Goal: Communication & Community: Answer question/provide support

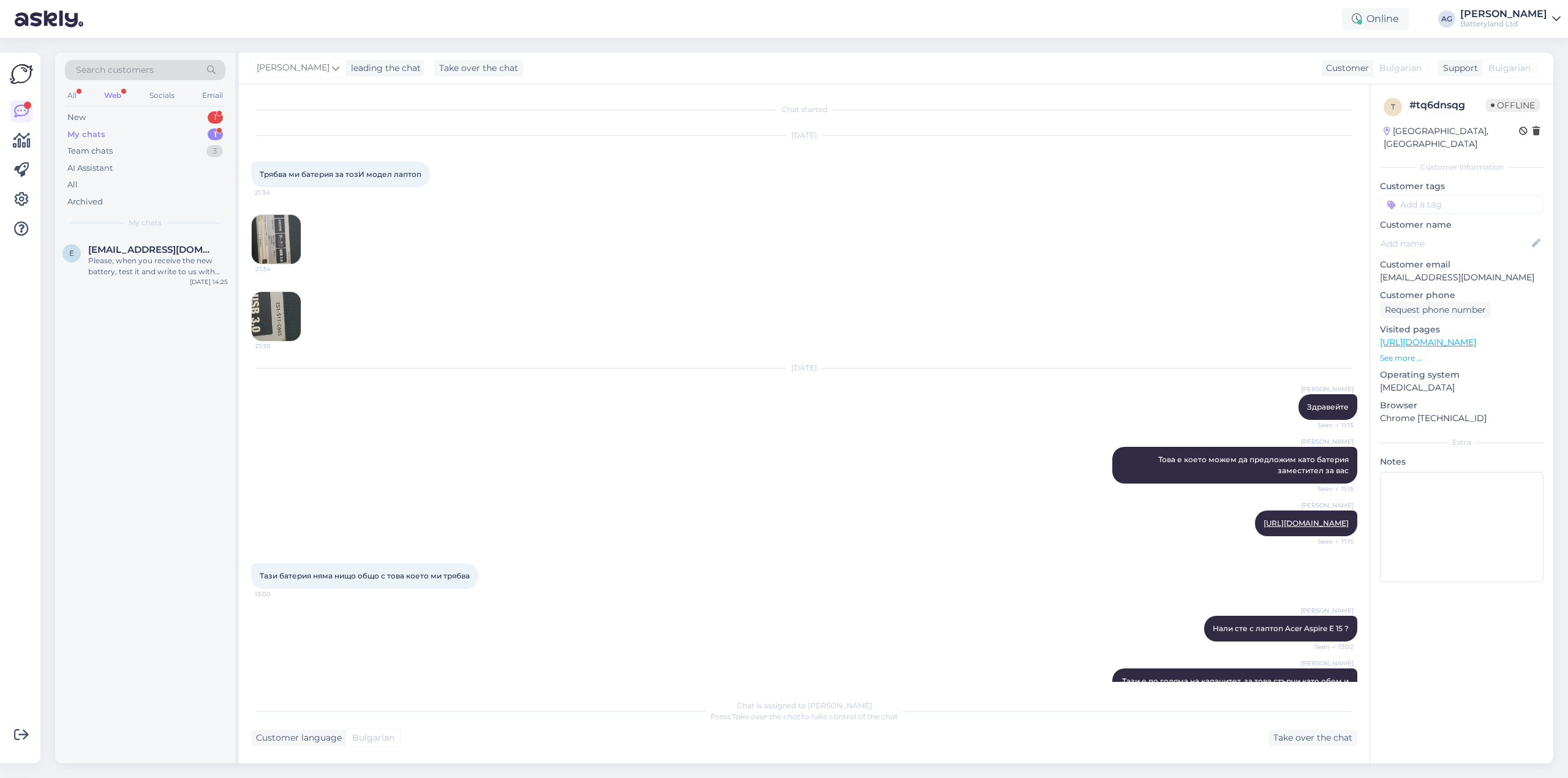
scroll to position [1410, 0]
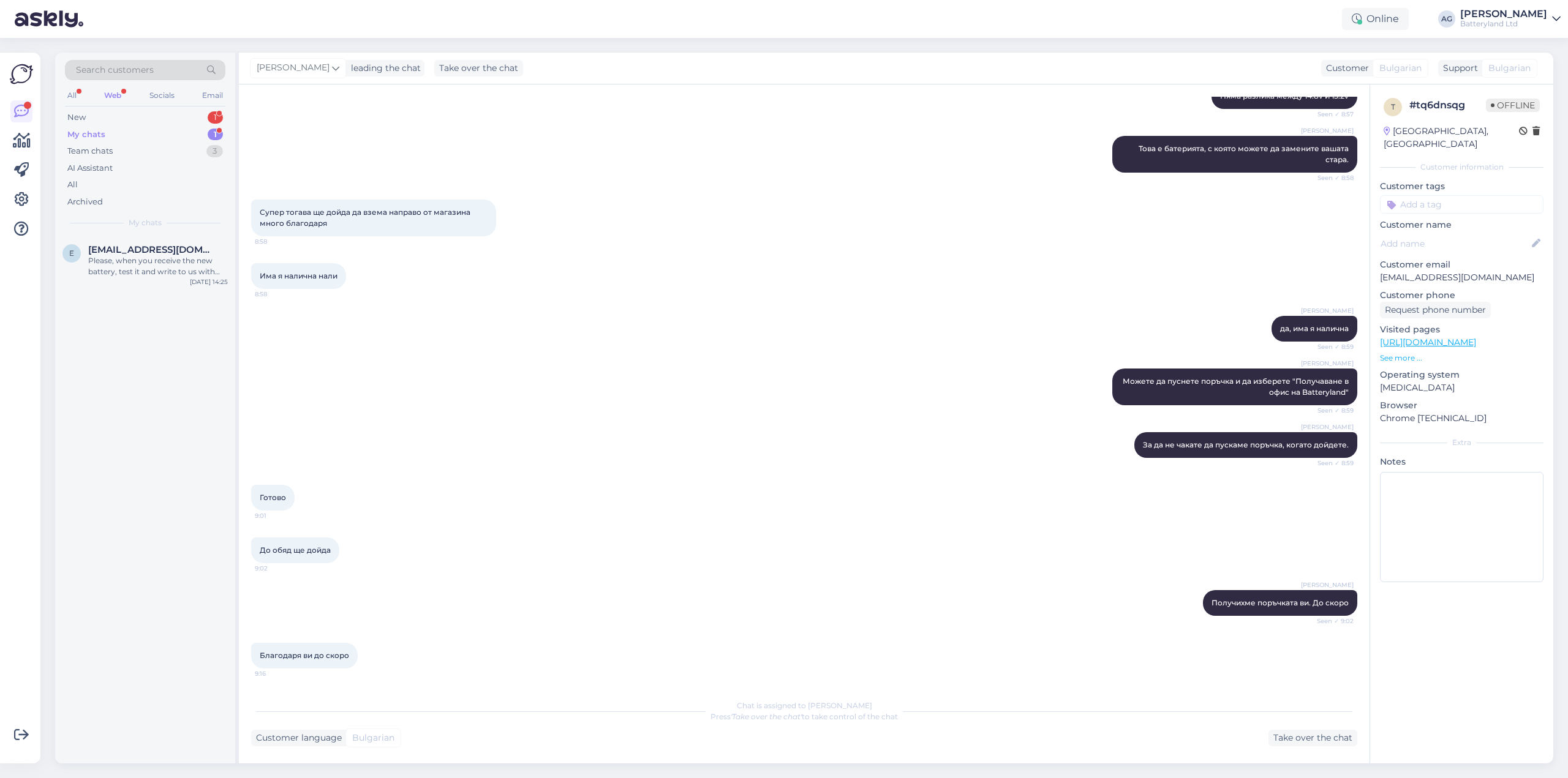
click at [109, 134] on div "My chats 1" at bounding box center [145, 134] width 161 height 17
click at [144, 263] on div "Please, when you receive the new battery, test it and write to us with your fee…" at bounding box center [158, 266] width 140 height 22
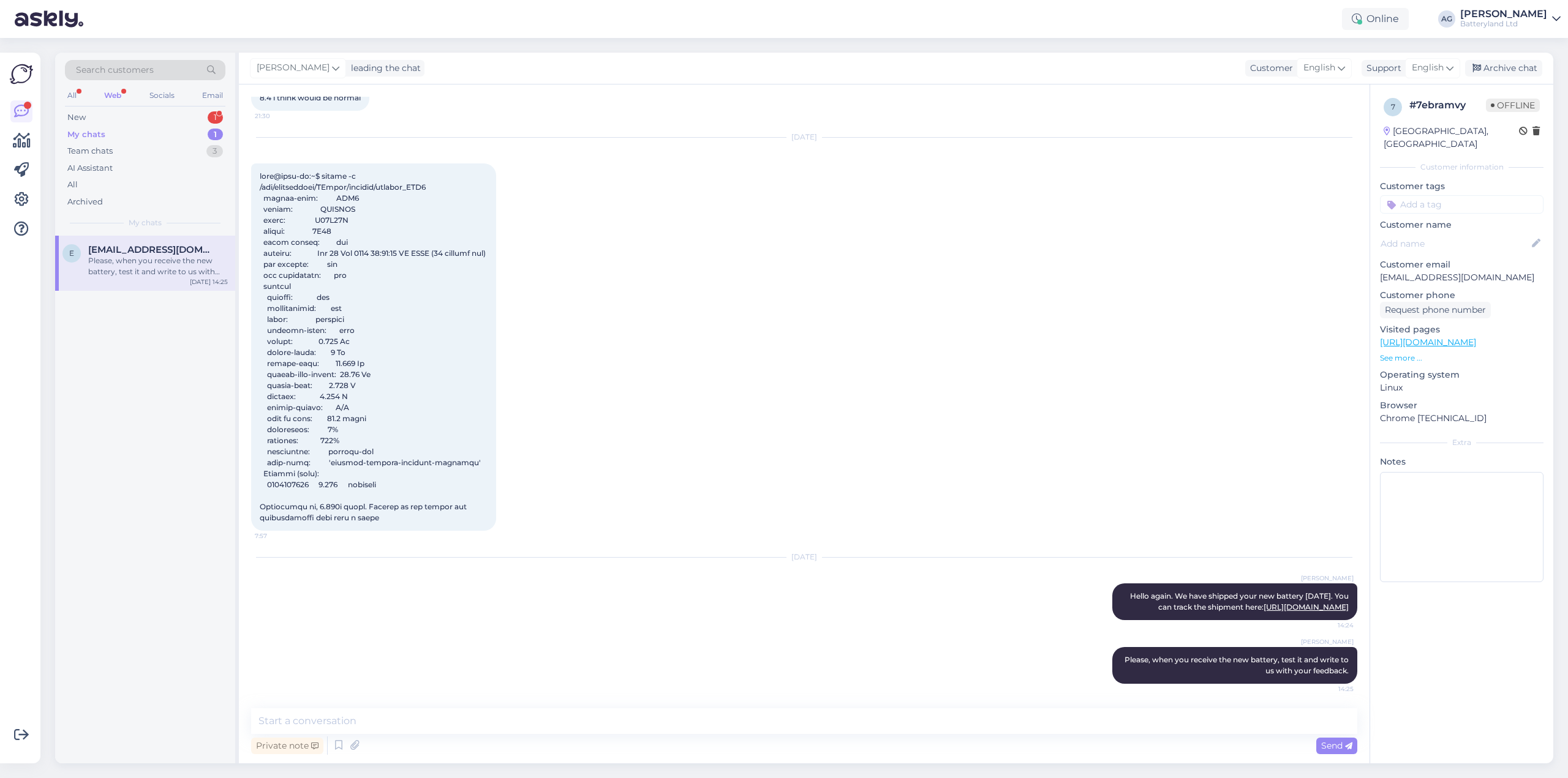
click at [116, 92] on div "Web" at bounding box center [112, 95] width 22 height 16
click at [112, 95] on div "Web" at bounding box center [112, 95] width 22 height 16
click at [72, 90] on div "All" at bounding box center [72, 95] width 14 height 16
click at [79, 119] on div "New" at bounding box center [76, 118] width 18 height 12
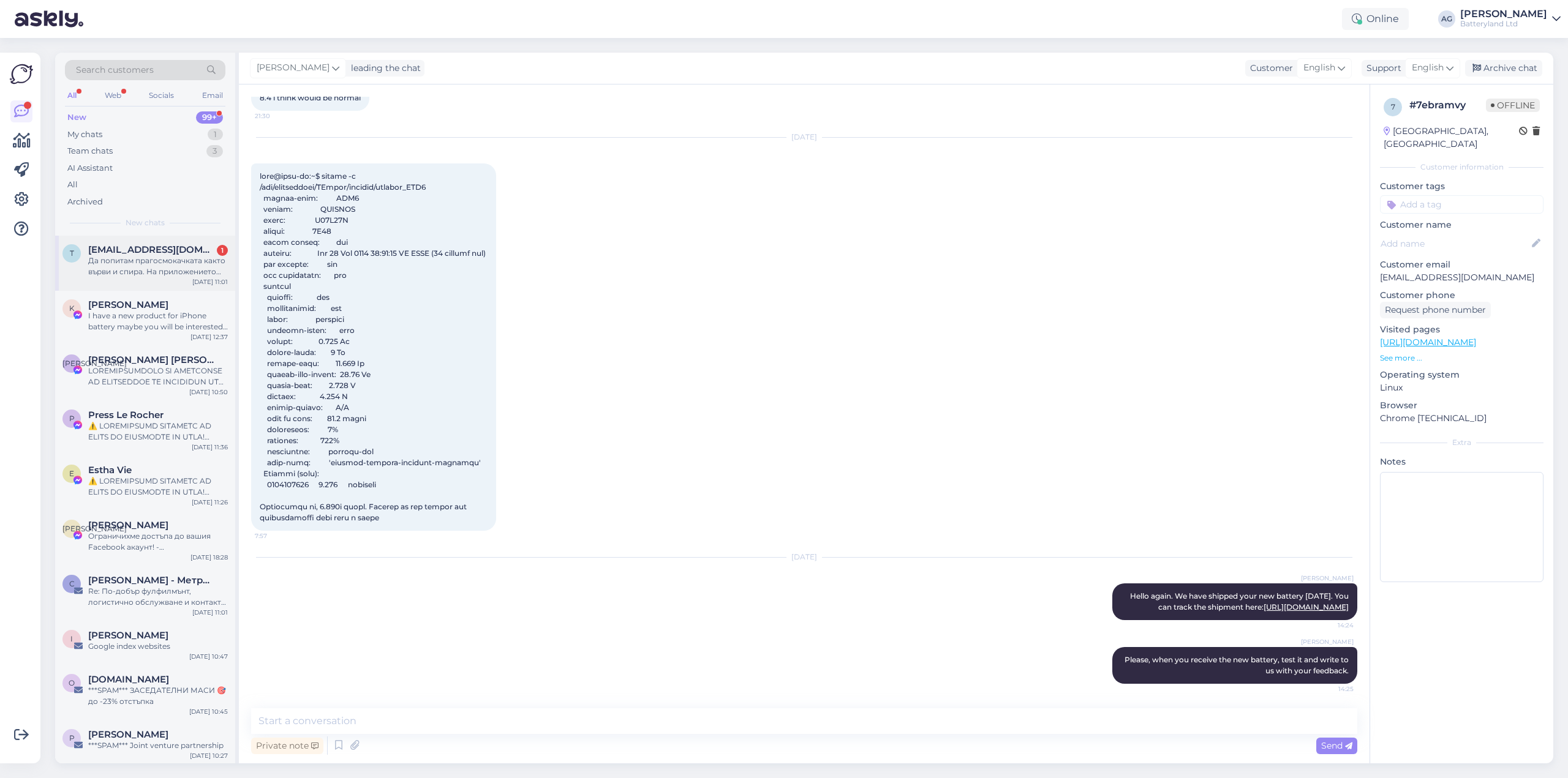
click at [145, 261] on div "Да попитам прагосмокачката както върви и спира. На приложението изписва, че има…" at bounding box center [158, 266] width 140 height 22
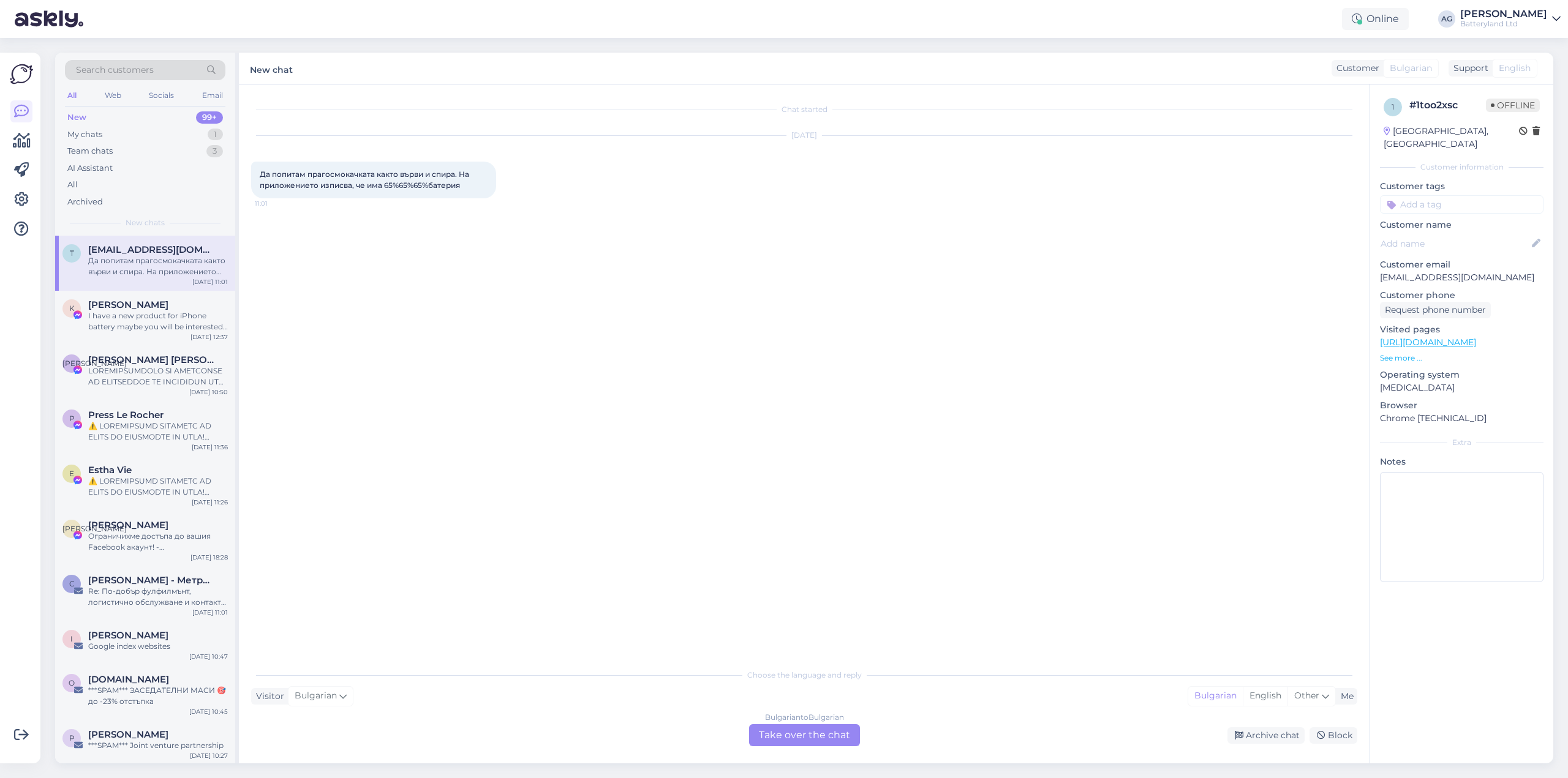
click at [1394, 352] on p "See more ..." at bounding box center [1462, 358] width 164 height 11
click at [796, 731] on div "Bulgarian to Bulgarian Take over the chat" at bounding box center [804, 735] width 111 height 22
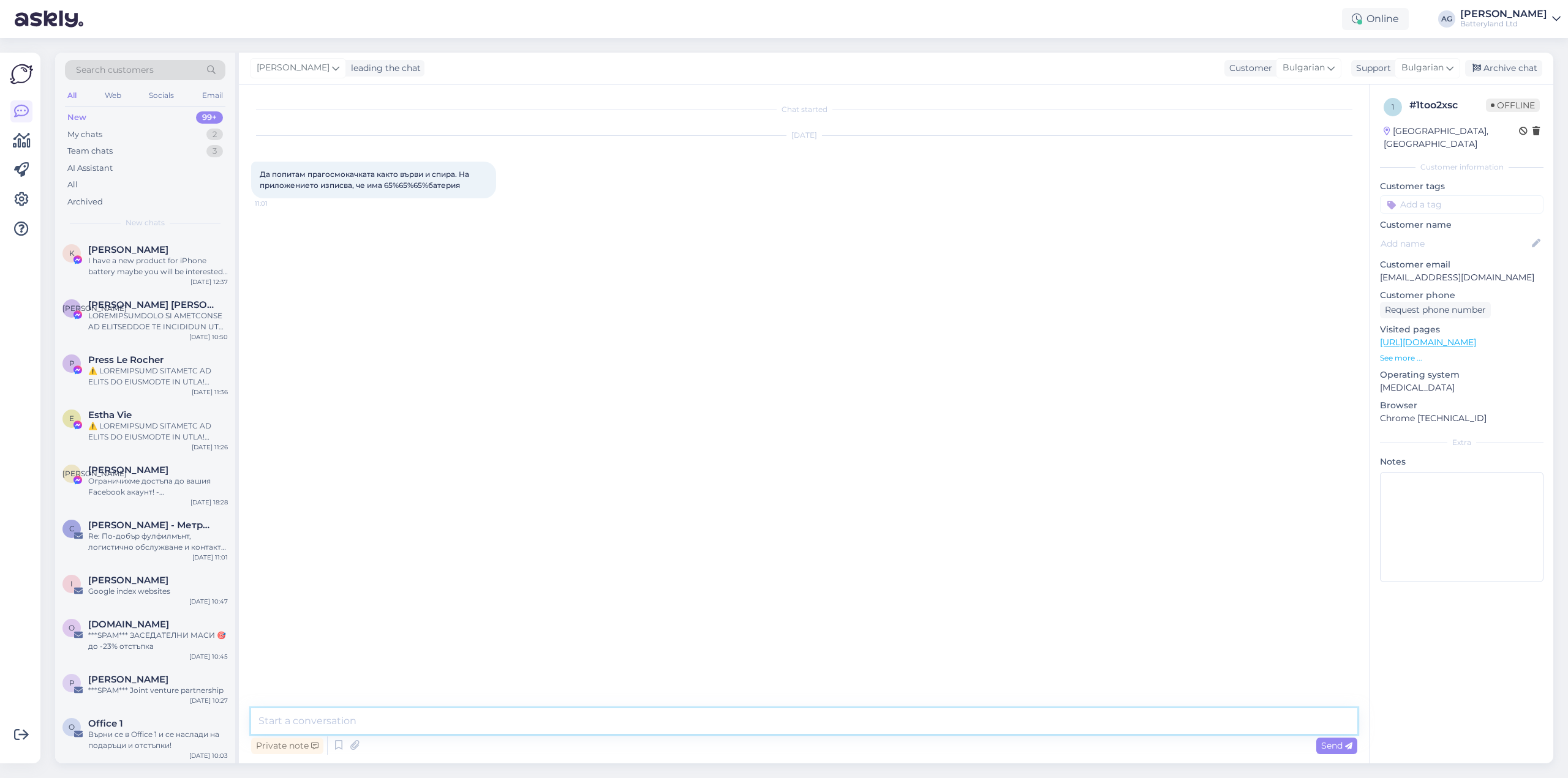
click at [783, 716] on textarea at bounding box center [804, 721] width 1106 height 26
type textarea "Здравейте, може ли повече информация? С оригиналната батерия ли ползвате прахос…"
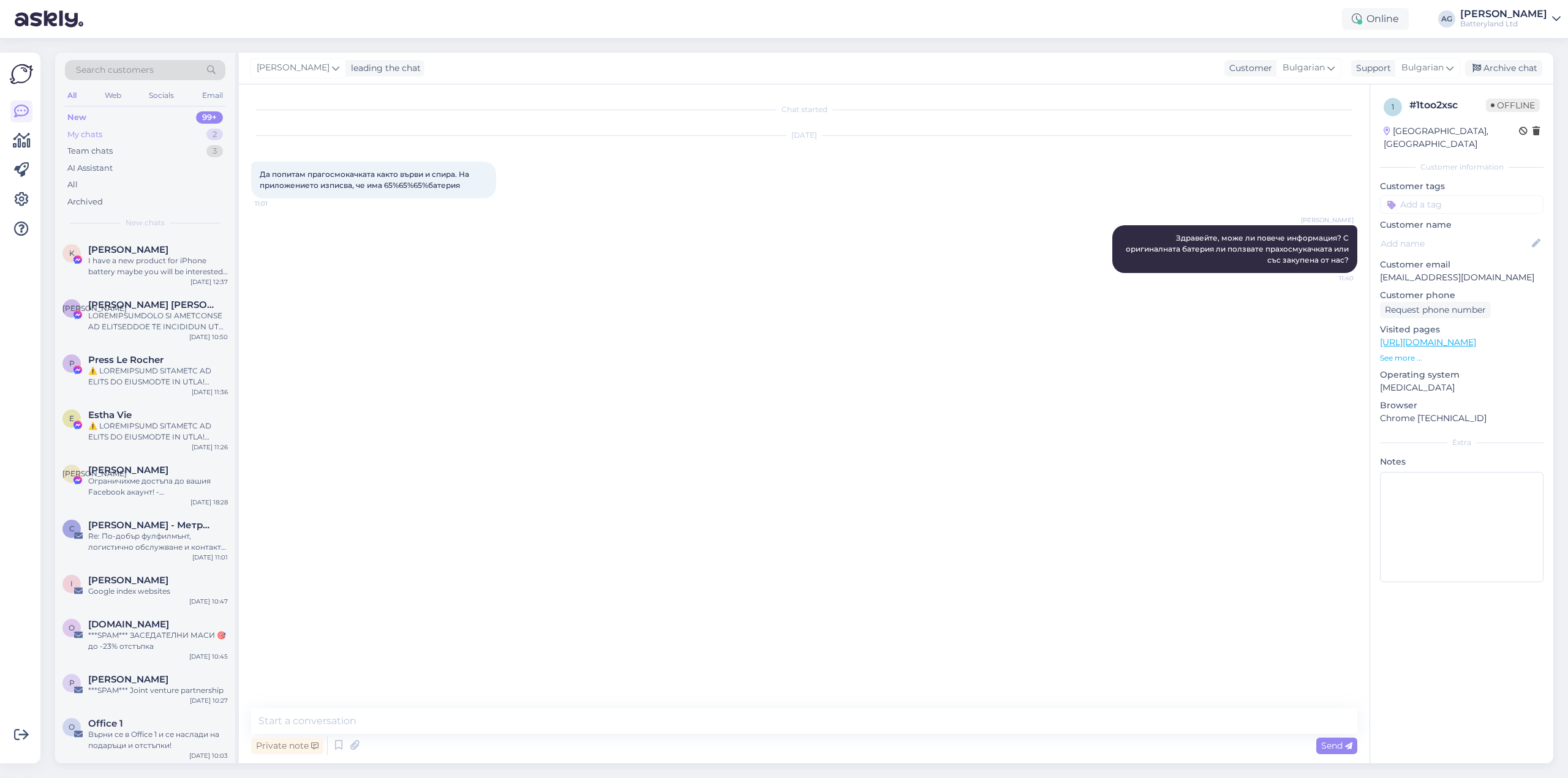
click at [93, 134] on div "My chats" at bounding box center [85, 134] width 35 height 12
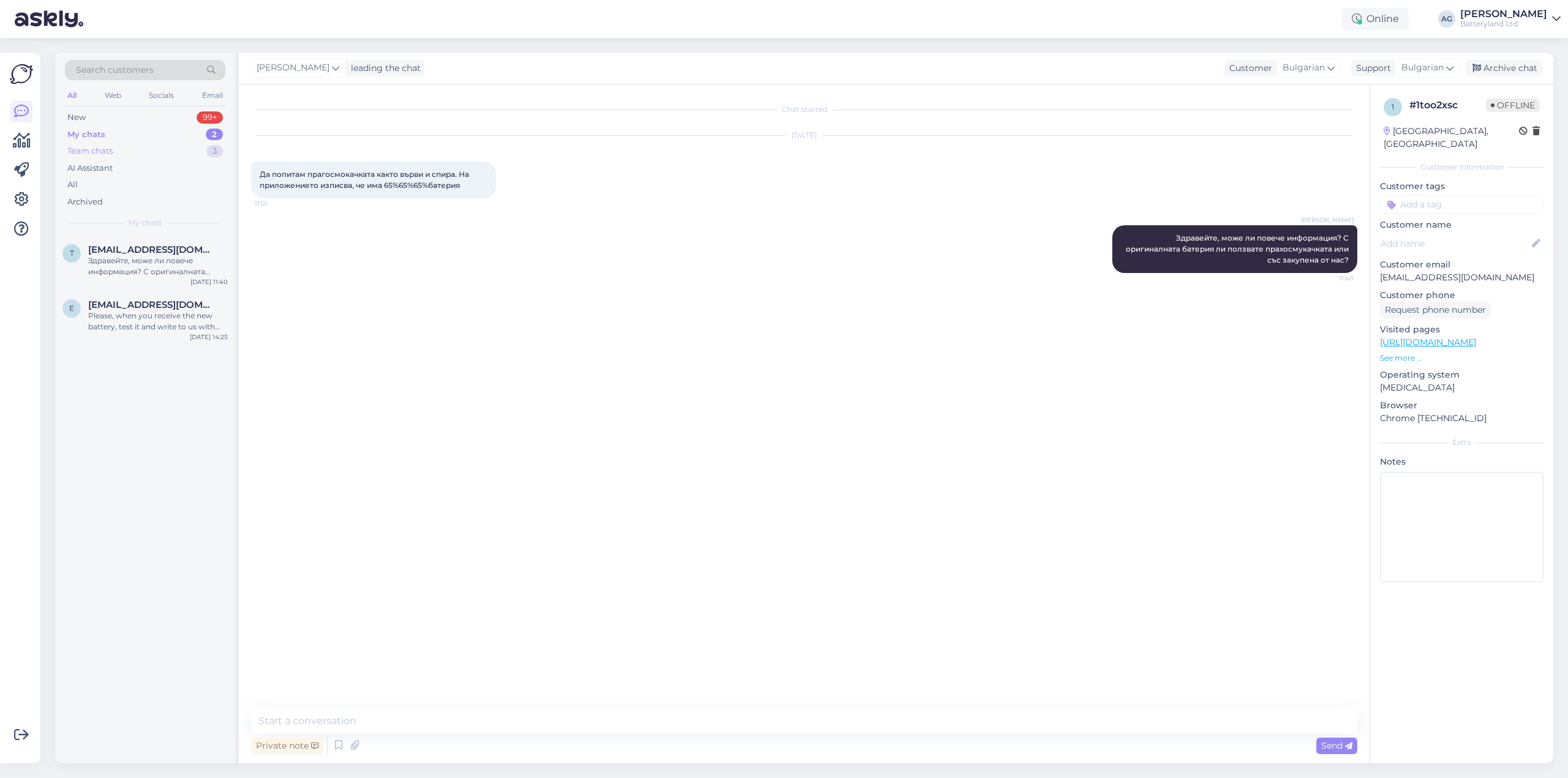
click at [97, 152] on div "Team chats" at bounding box center [90, 151] width 45 height 12
click at [126, 251] on span "[EMAIL_ADDRESS][DOMAIN_NAME]" at bounding box center [152, 250] width 128 height 11
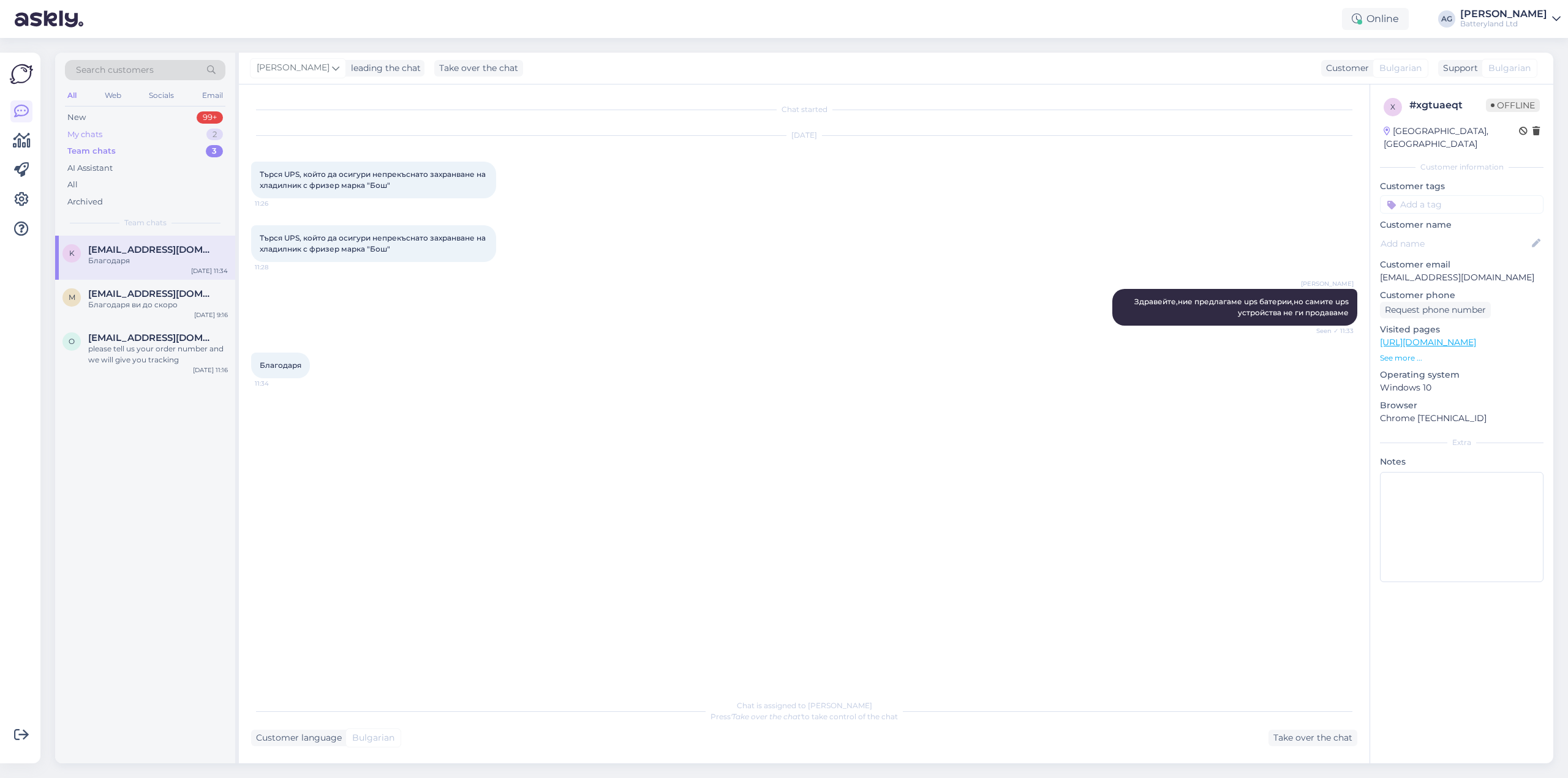
click at [96, 136] on div "My chats" at bounding box center [85, 134] width 35 height 12
